Goal: Find contact information: Find contact information

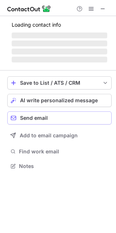
scroll to position [159, 116]
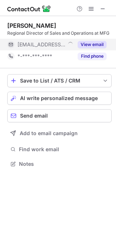
click at [87, 45] on button "View email" at bounding box center [92, 44] width 29 height 7
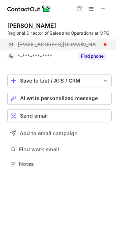
click at [46, 46] on span "bnorton@mfg.com" at bounding box center [60, 44] width 84 height 7
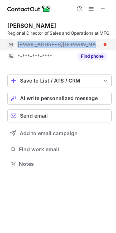
click at [46, 46] on span "bnorton@mfg.com" at bounding box center [60, 44] width 84 height 7
copy span "bnorton@mfg.com"
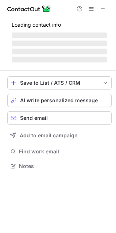
scroll to position [159, 116]
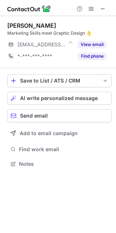
click at [93, 44] on button "View email" at bounding box center [92, 44] width 29 height 7
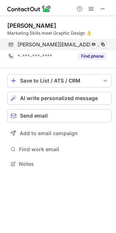
click at [98, 44] on span "melanie.primessnig@melecs.com" at bounding box center [60, 44] width 84 height 7
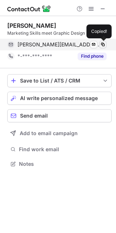
click at [101, 44] on span at bounding box center [103, 45] width 6 height 6
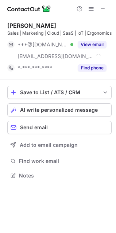
scroll to position [177, 116]
click at [104, 9] on span at bounding box center [103, 9] width 6 height 6
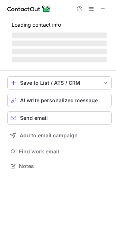
scroll to position [159, 116]
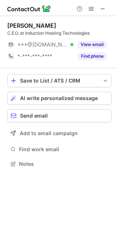
click at [90, 46] on button "View email" at bounding box center [92, 44] width 29 height 7
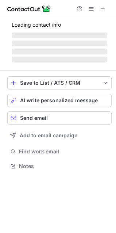
scroll to position [171, 116]
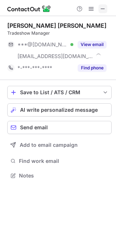
click at [102, 7] on span at bounding box center [103, 9] width 6 height 6
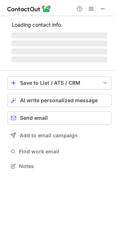
scroll to position [171, 116]
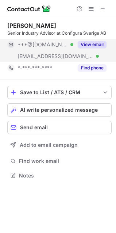
click at [87, 41] on button "View email" at bounding box center [92, 44] width 29 height 7
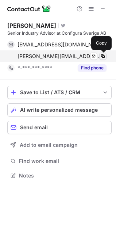
click at [104, 54] on span at bounding box center [103, 56] width 6 height 6
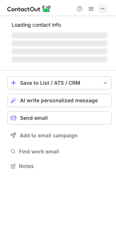
scroll to position [4, 4]
click at [103, 9] on span at bounding box center [103, 9] width 6 height 6
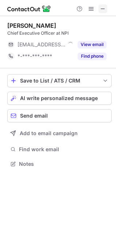
scroll to position [159, 116]
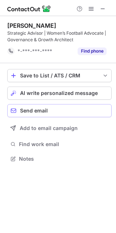
scroll to position [154, 116]
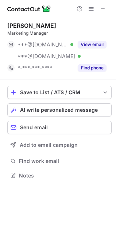
scroll to position [171, 116]
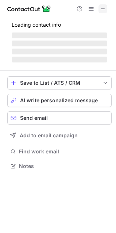
scroll to position [165, 116]
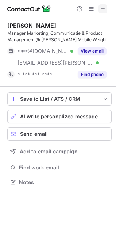
click at [101, 6] on span at bounding box center [103, 9] width 6 height 6
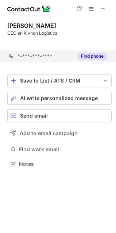
scroll to position [147, 116]
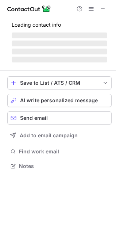
scroll to position [161, 116]
click at [104, 7] on span at bounding box center [103, 9] width 6 height 6
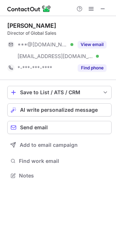
scroll to position [171, 116]
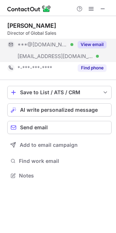
drag, startPoint x: 66, startPoint y: 54, endPoint x: 81, endPoint y: 49, distance: 16.4
click at [81, 49] on div "***@[DOMAIN_NAME] Verified [EMAIL_ADDRESS][DOMAIN_NAME] Verified View email" at bounding box center [56, 50] width 99 height 23
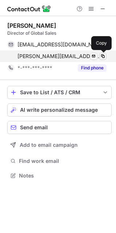
click at [101, 55] on span at bounding box center [103, 56] width 6 height 6
click at [100, 57] on span at bounding box center [103, 56] width 6 height 6
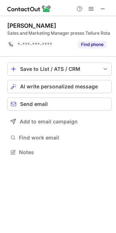
scroll to position [147, 116]
click at [99, 8] on button at bounding box center [103, 8] width 9 height 9
